Goal: Task Accomplishment & Management: Use online tool/utility

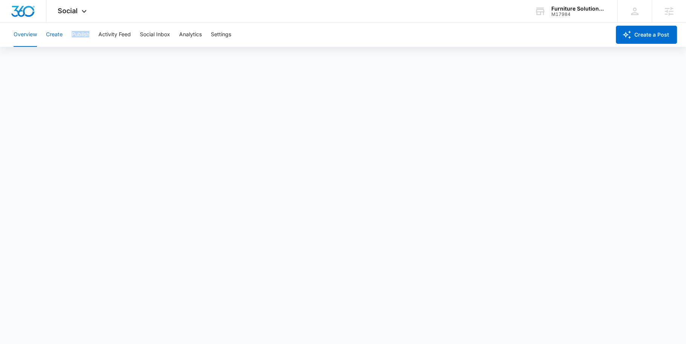
click at [52, 36] on button "Create" at bounding box center [54, 35] width 17 height 24
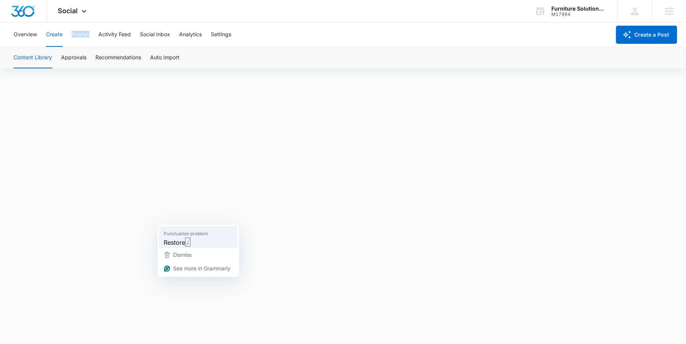
click at [183, 229] on span "Punctuation problem" at bounding box center [186, 233] width 45 height 8
click at [74, 58] on button "Approvals" at bounding box center [73, 57] width 25 height 21
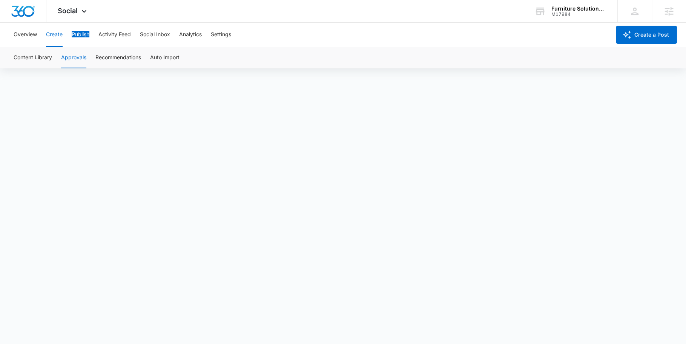
click at [76, 36] on button "Publish" at bounding box center [81, 35] width 18 height 24
click at [48, 56] on button "Schedules" at bounding box center [58, 57] width 26 height 21
click at [56, 34] on button "Create" at bounding box center [54, 35] width 17 height 24
click at [74, 63] on button "Approvals" at bounding box center [73, 57] width 25 height 21
click at [68, 55] on button "Approvals" at bounding box center [73, 57] width 25 height 21
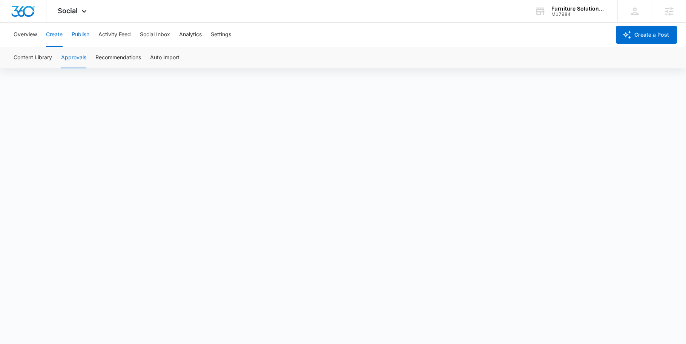
click at [83, 35] on button "Publish" at bounding box center [81, 35] width 18 height 24
